Goal: Navigation & Orientation: Find specific page/section

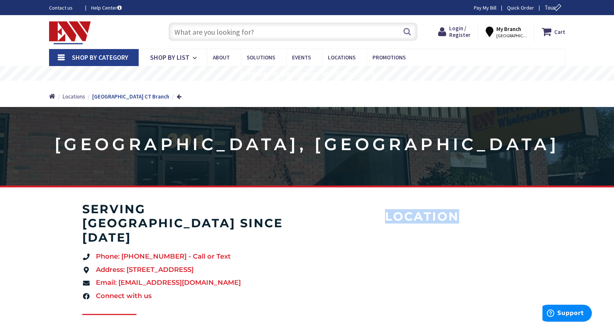
drag, startPoint x: 386, startPoint y: 216, endPoint x: 470, endPoint y: 216, distance: 84.0
click at [470, 216] on h4 "Location" at bounding box center [421, 216] width 201 height 14
click at [457, 216] on h4 "Location" at bounding box center [421, 216] width 201 height 14
click at [386, 217] on h4 "Location" at bounding box center [421, 216] width 201 height 14
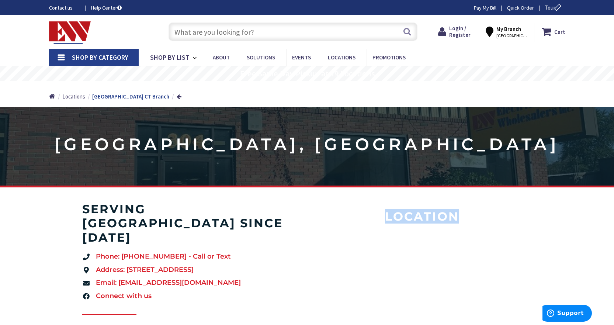
drag, startPoint x: 385, startPoint y: 216, endPoint x: 459, endPoint y: 213, distance: 74.1
click at [459, 213] on h4 "Location" at bounding box center [421, 216] width 201 height 14
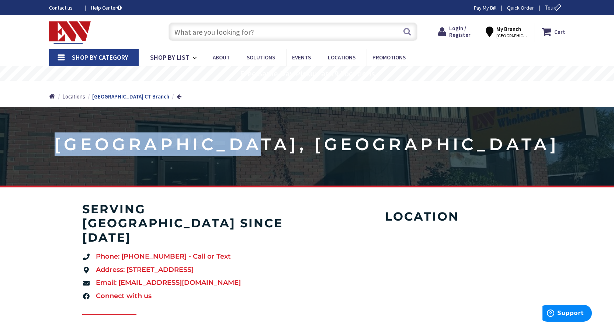
drag, startPoint x: 213, startPoint y: 143, endPoint x: 413, endPoint y: 142, distance: 200.2
click at [413, 142] on h1 "[GEOGRAPHIC_DATA], [GEOGRAPHIC_DATA]" at bounding box center [307, 144] width 614 height 24
click at [418, 142] on h1 "[GEOGRAPHIC_DATA], [GEOGRAPHIC_DATA]" at bounding box center [307, 144] width 614 height 24
click at [426, 142] on h1 "[GEOGRAPHIC_DATA], [GEOGRAPHIC_DATA]" at bounding box center [307, 144] width 614 height 24
drag, startPoint x: 438, startPoint y: 142, endPoint x: 198, endPoint y: 143, distance: 240.0
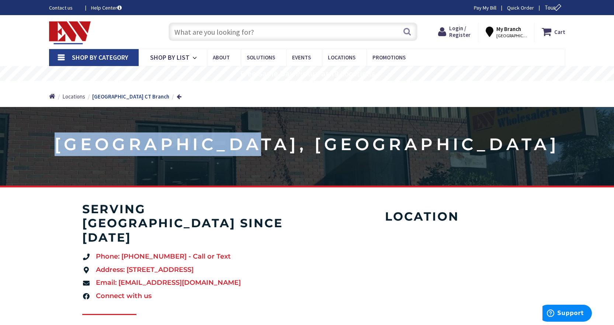
click at [201, 143] on h1 "[GEOGRAPHIC_DATA], [GEOGRAPHIC_DATA]" at bounding box center [307, 144] width 614 height 24
click at [185, 142] on h1 "[GEOGRAPHIC_DATA], [GEOGRAPHIC_DATA]" at bounding box center [307, 144] width 614 height 24
drag, startPoint x: 169, startPoint y: 140, endPoint x: 181, endPoint y: 141, distance: 11.8
click at [169, 140] on h1 "[GEOGRAPHIC_DATA], [GEOGRAPHIC_DATA]" at bounding box center [307, 144] width 614 height 24
click at [419, 151] on h1 "[GEOGRAPHIC_DATA], [GEOGRAPHIC_DATA]" at bounding box center [307, 144] width 614 height 24
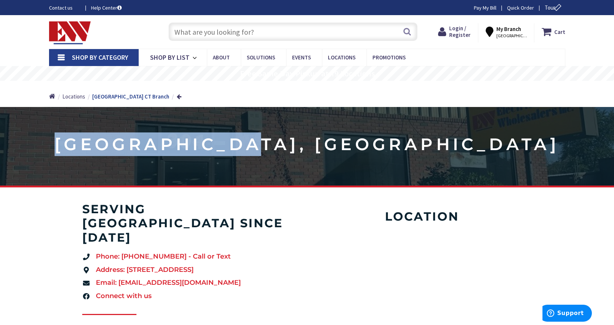
drag, startPoint x: 408, startPoint y: 142, endPoint x: 206, endPoint y: 141, distance: 201.6
click at [208, 142] on h1 "[GEOGRAPHIC_DATA], [GEOGRAPHIC_DATA]" at bounding box center [307, 144] width 614 height 24
click at [196, 122] on div "[GEOGRAPHIC_DATA], [GEOGRAPHIC_DATA]" at bounding box center [307, 146] width 614 height 79
